Goal: Transaction & Acquisition: Subscribe to service/newsletter

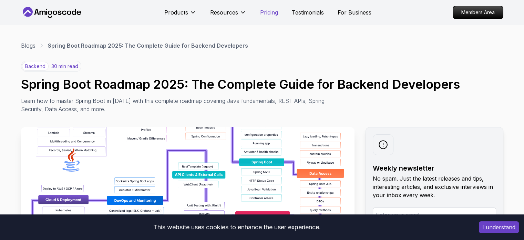
click at [270, 16] on p "Pricing" at bounding box center [269, 12] width 18 height 8
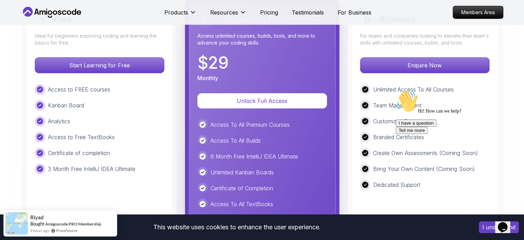
scroll to position [1612, 0]
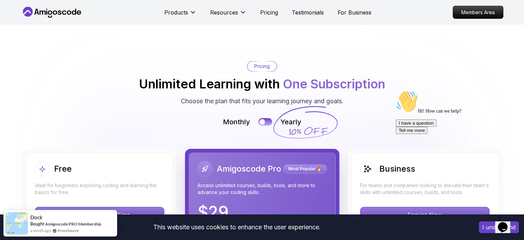
scroll to position [1440, 0]
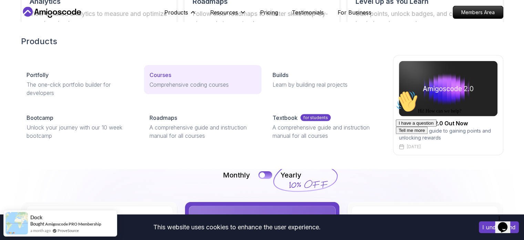
click at [170, 77] on p "Courses" at bounding box center [161, 75] width 22 height 8
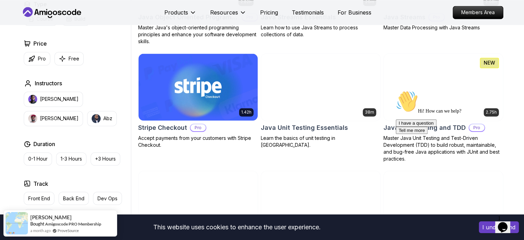
scroll to position [1172, 0]
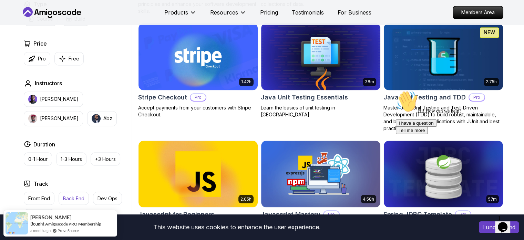
click at [77, 195] on p "Back End" at bounding box center [73, 197] width 21 height 7
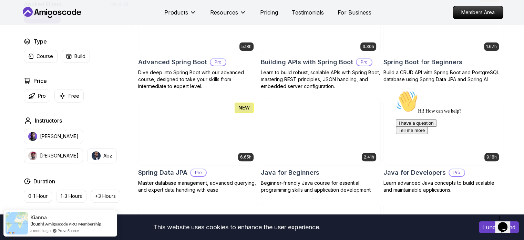
scroll to position [241, 0]
